Goal: Find specific page/section: Find specific page/section

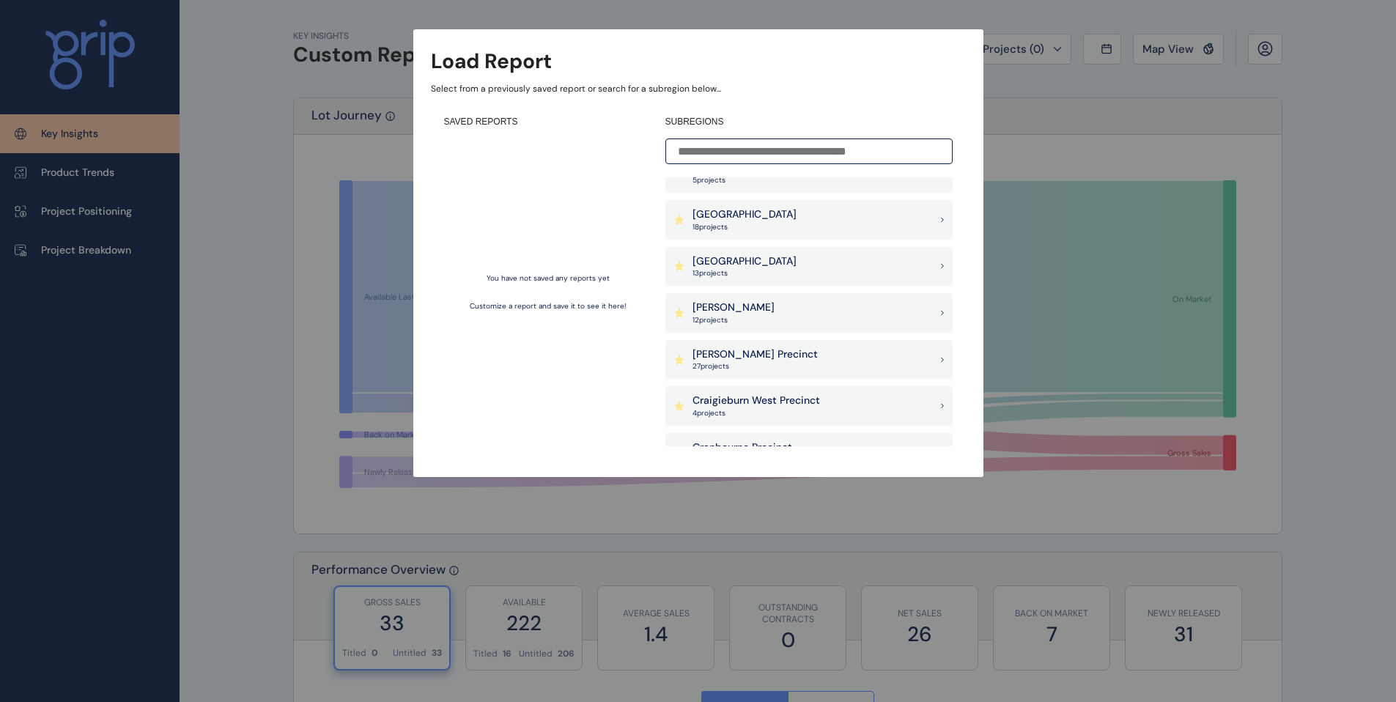
scroll to position [95, 0]
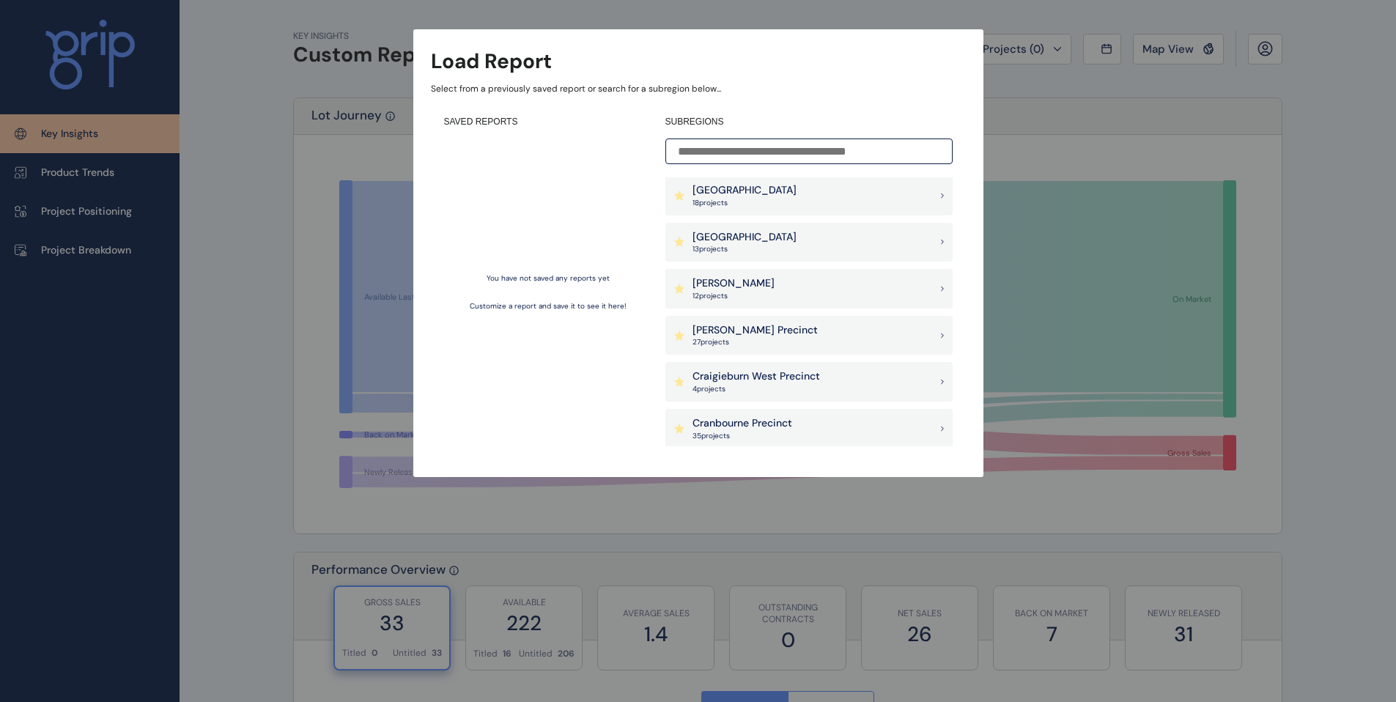
click at [742, 343] on p "27 project s" at bounding box center [754, 342] width 125 height 10
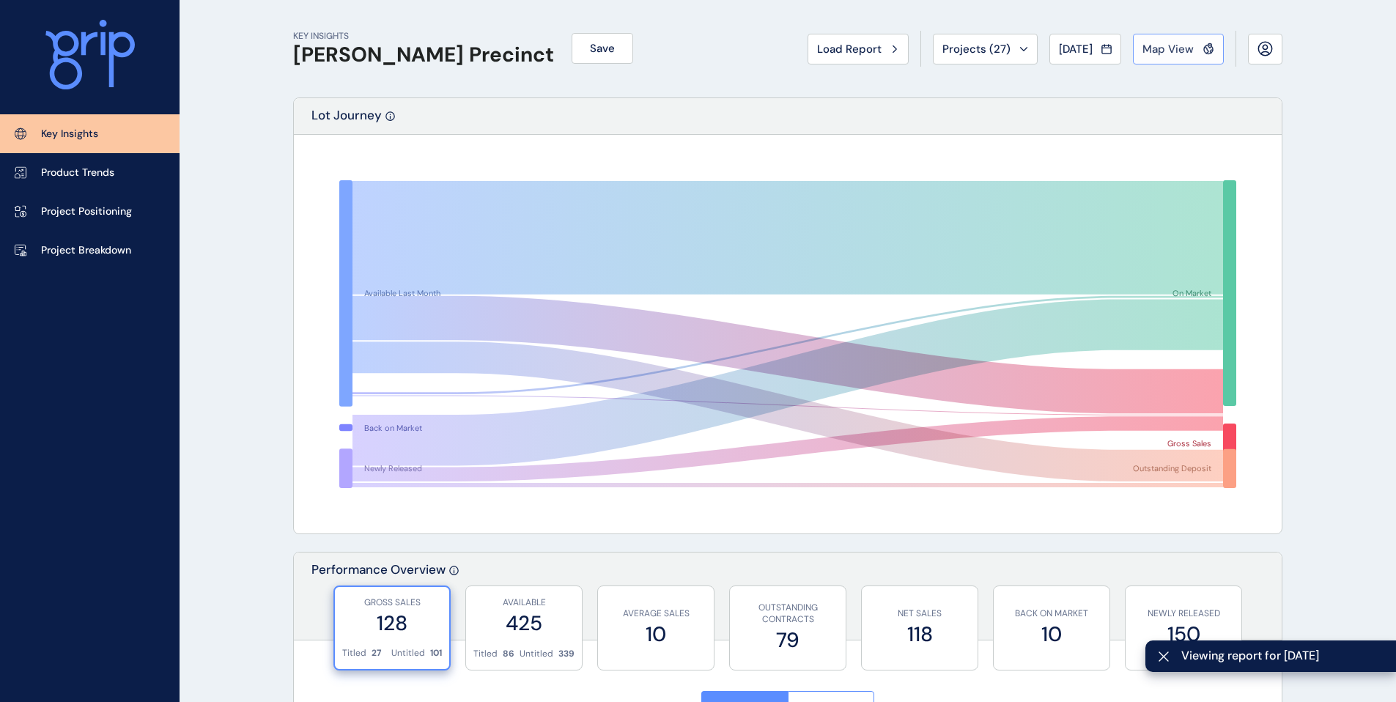
click at [1160, 42] on span "Map View" at bounding box center [1167, 49] width 51 height 15
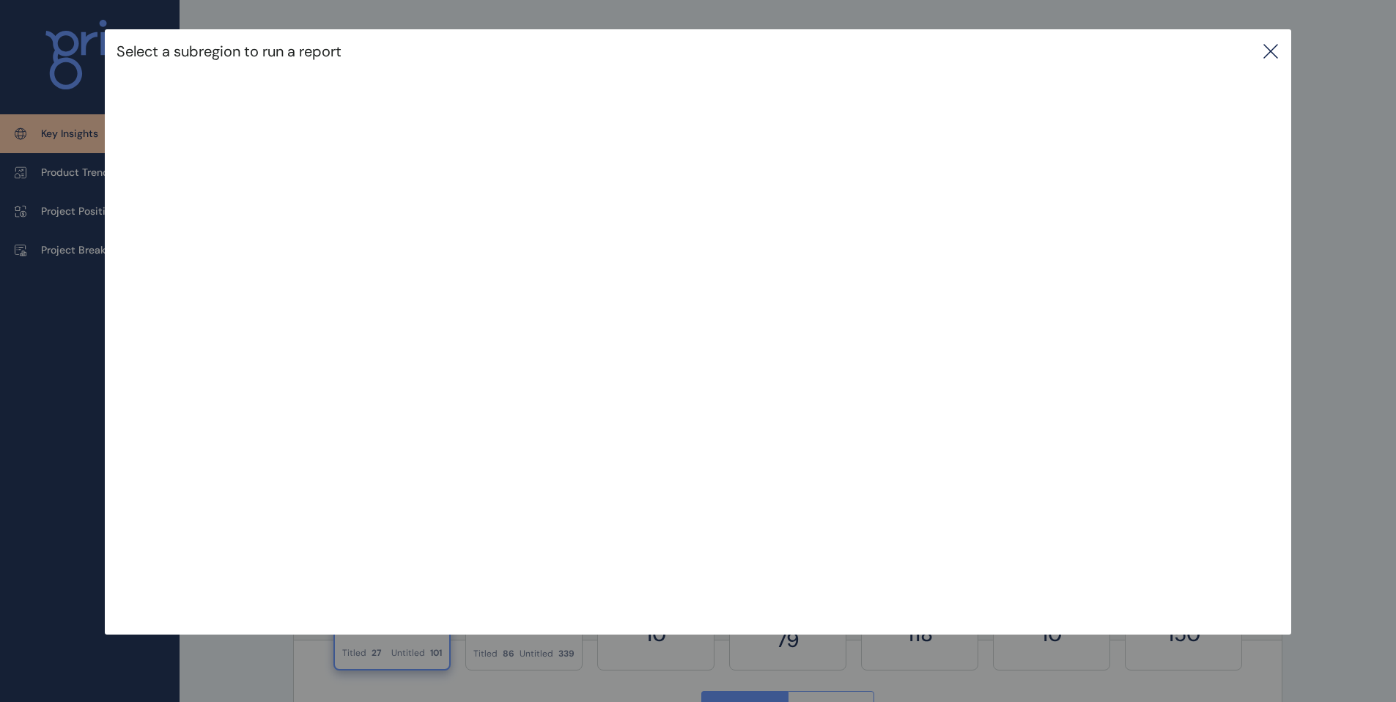
click at [1271, 51] on icon at bounding box center [1271, 51] width 18 height 18
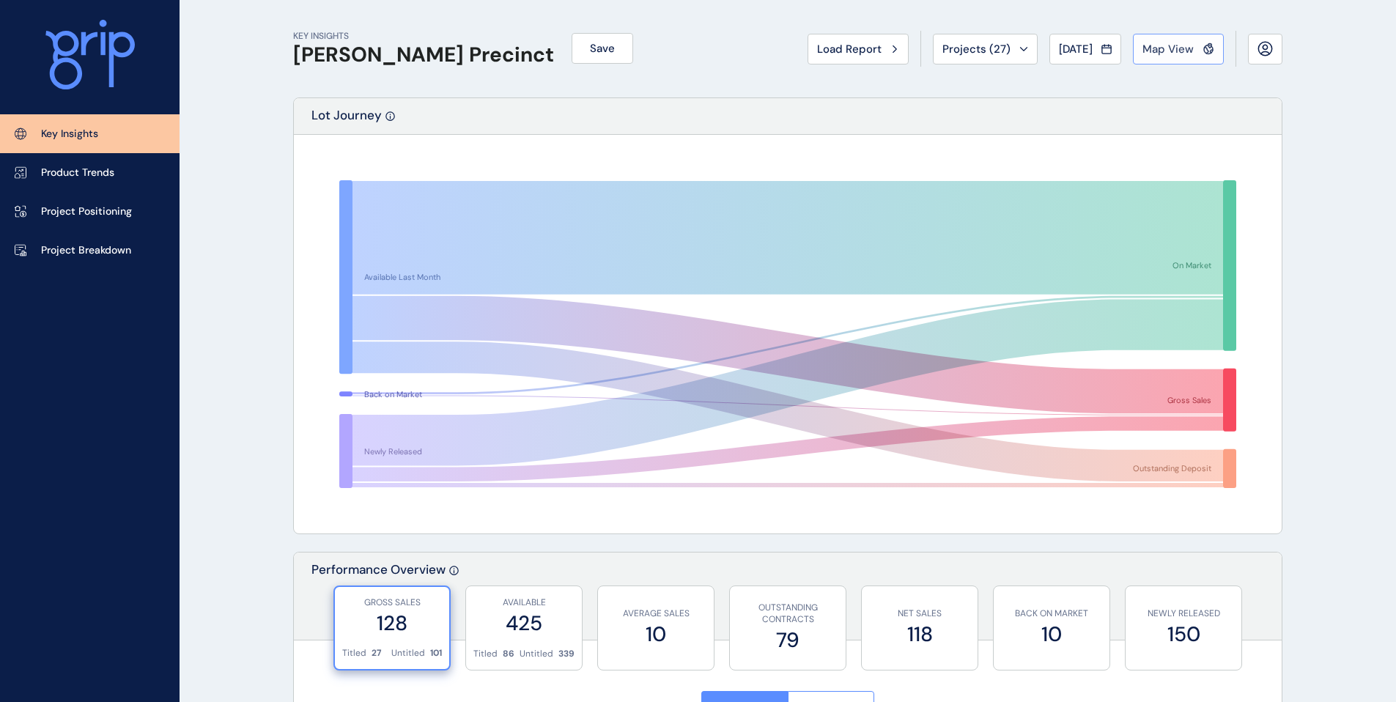
click at [1156, 50] on span "Map View" at bounding box center [1167, 49] width 51 height 15
